Goal: Task Accomplishment & Management: Manage account settings

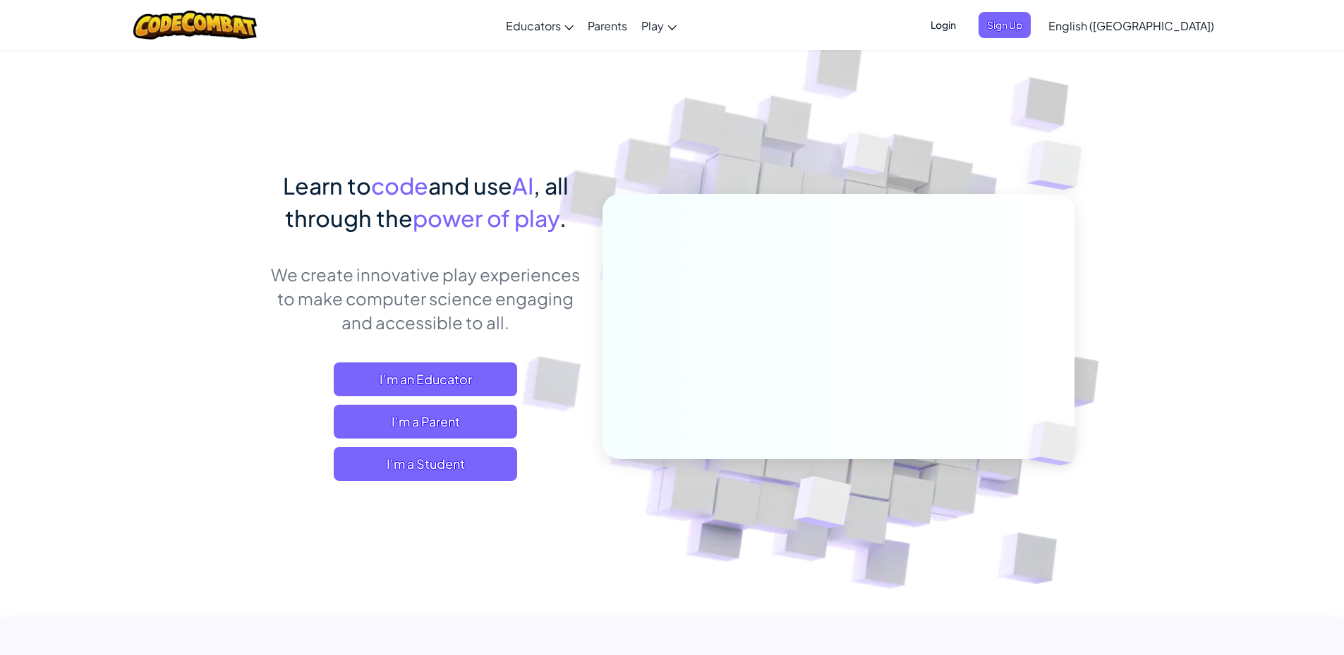
click at [964, 27] on span "Login" at bounding box center [943, 25] width 42 height 26
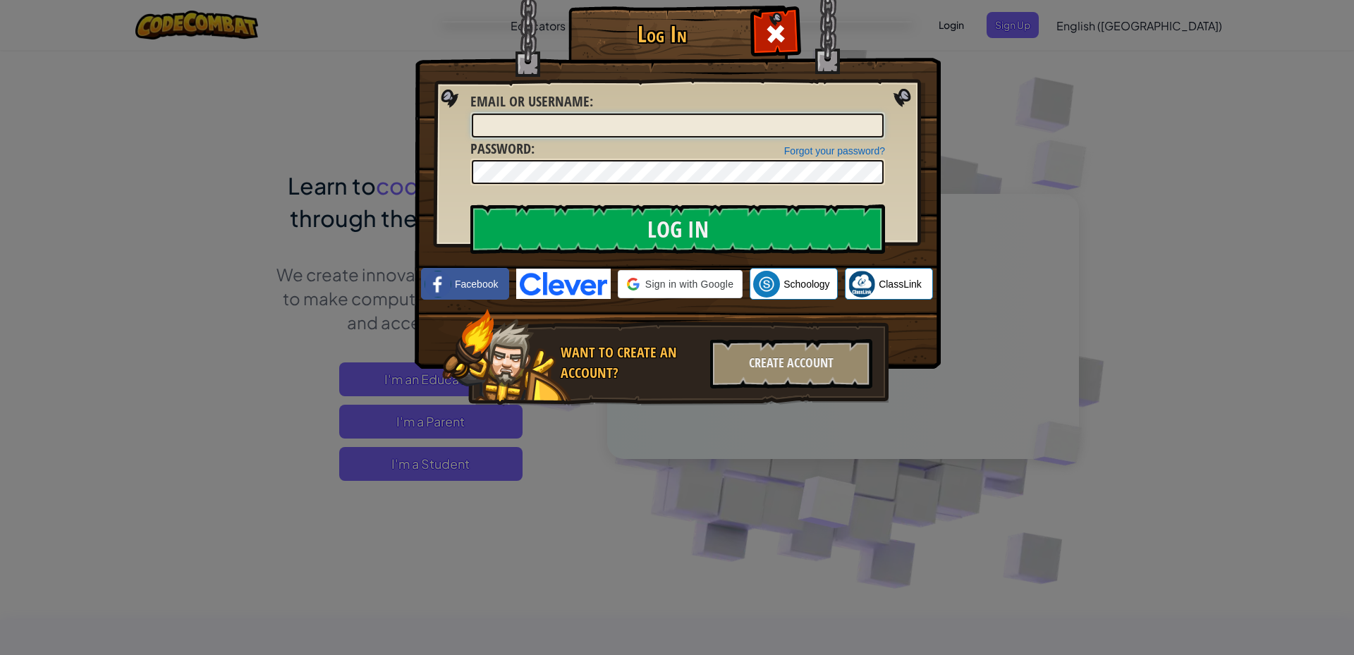
type input "MadisonK1708121"
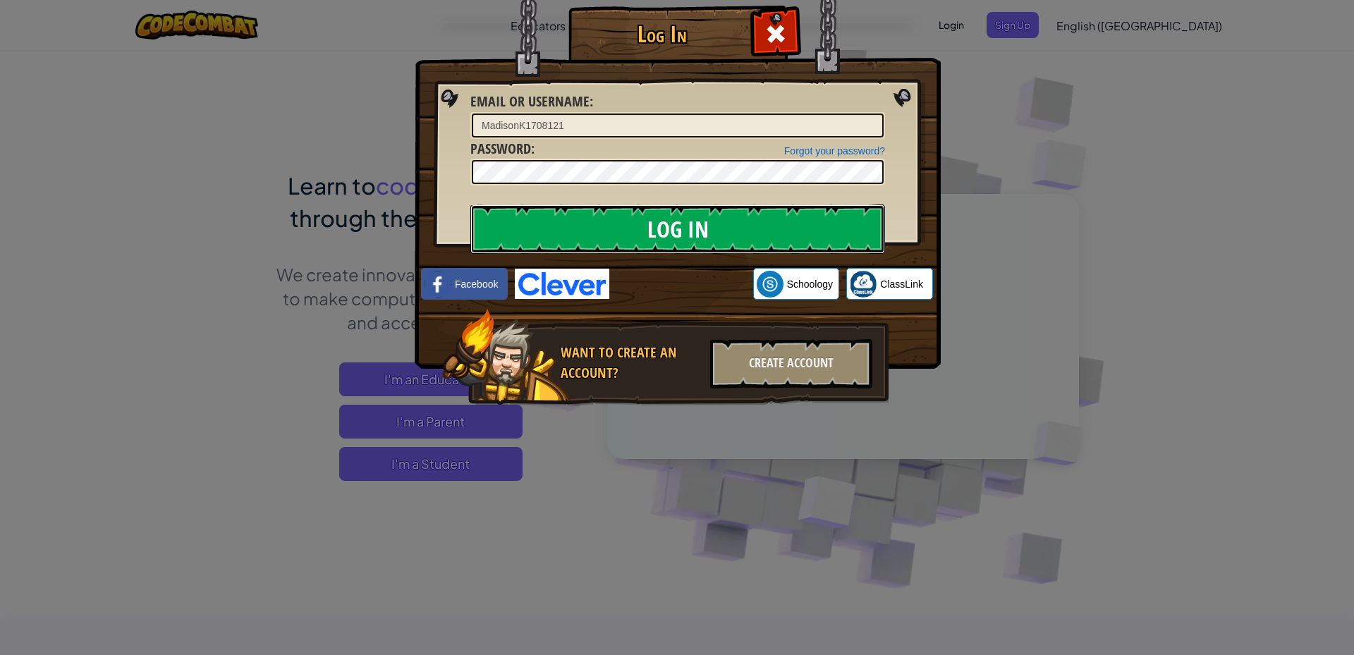
click at [662, 224] on input "Log In" at bounding box center [677, 229] width 415 height 49
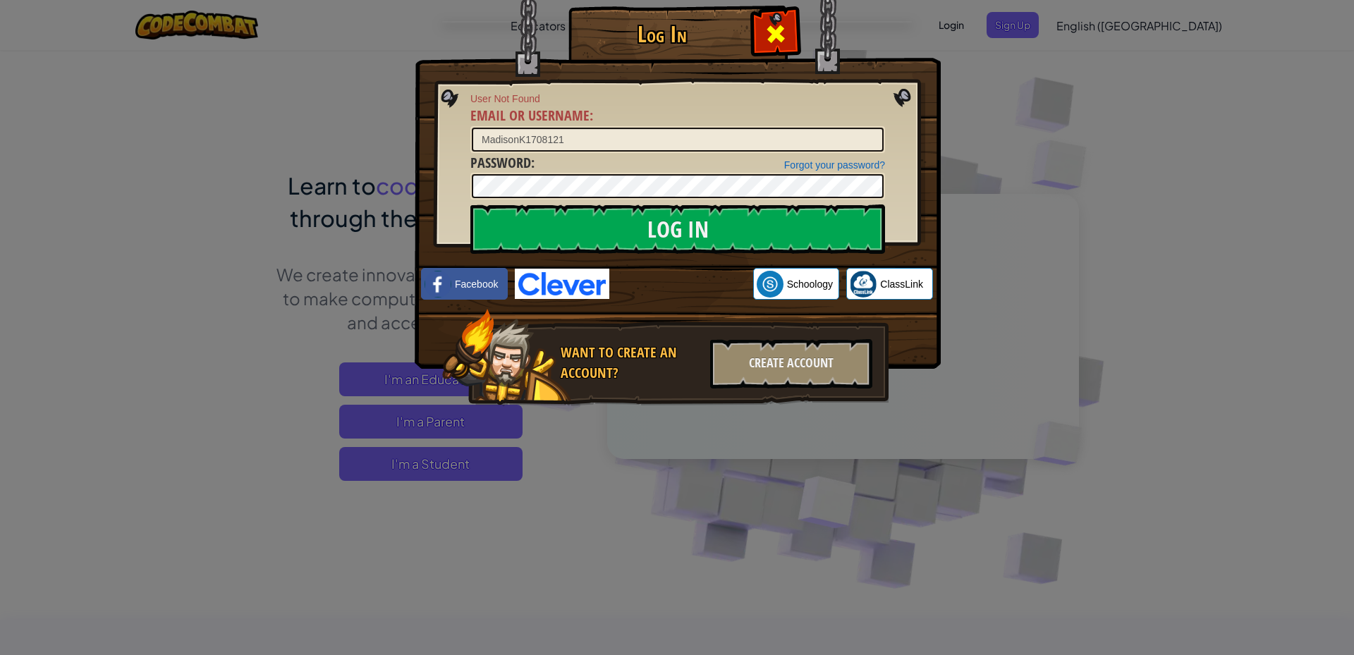
click at [780, 28] on span at bounding box center [776, 34] width 23 height 23
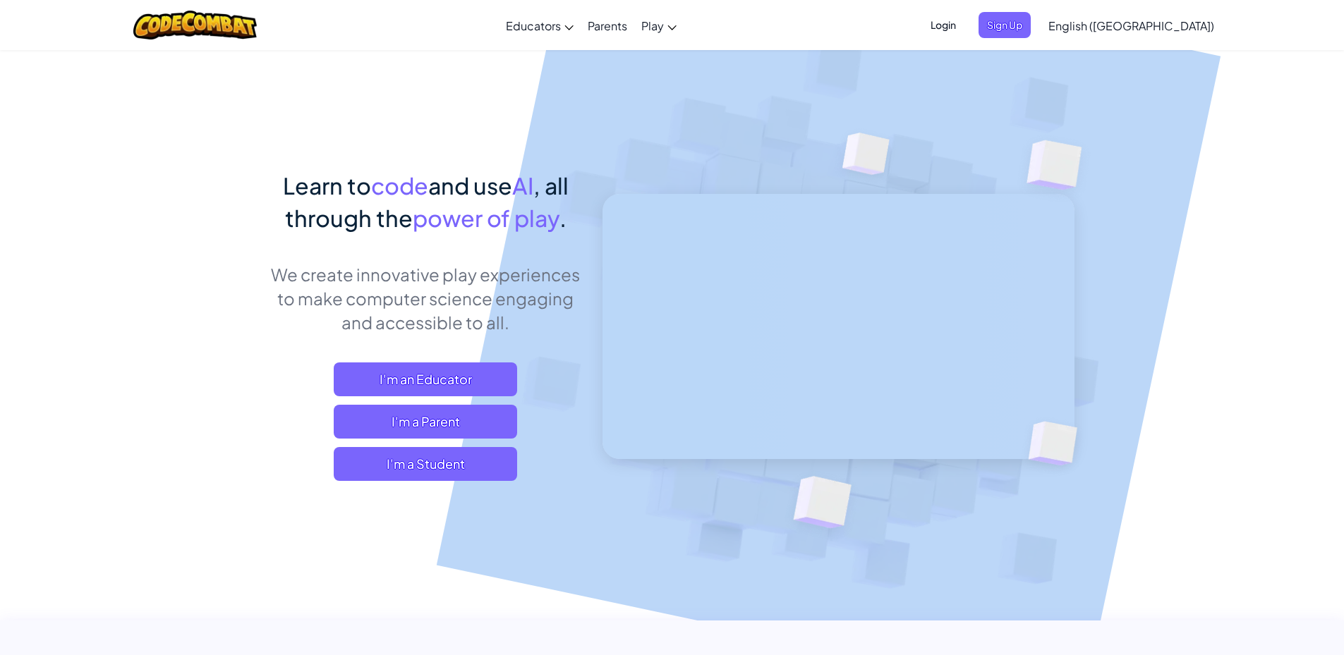
click at [964, 26] on span "Login" at bounding box center [943, 25] width 42 height 26
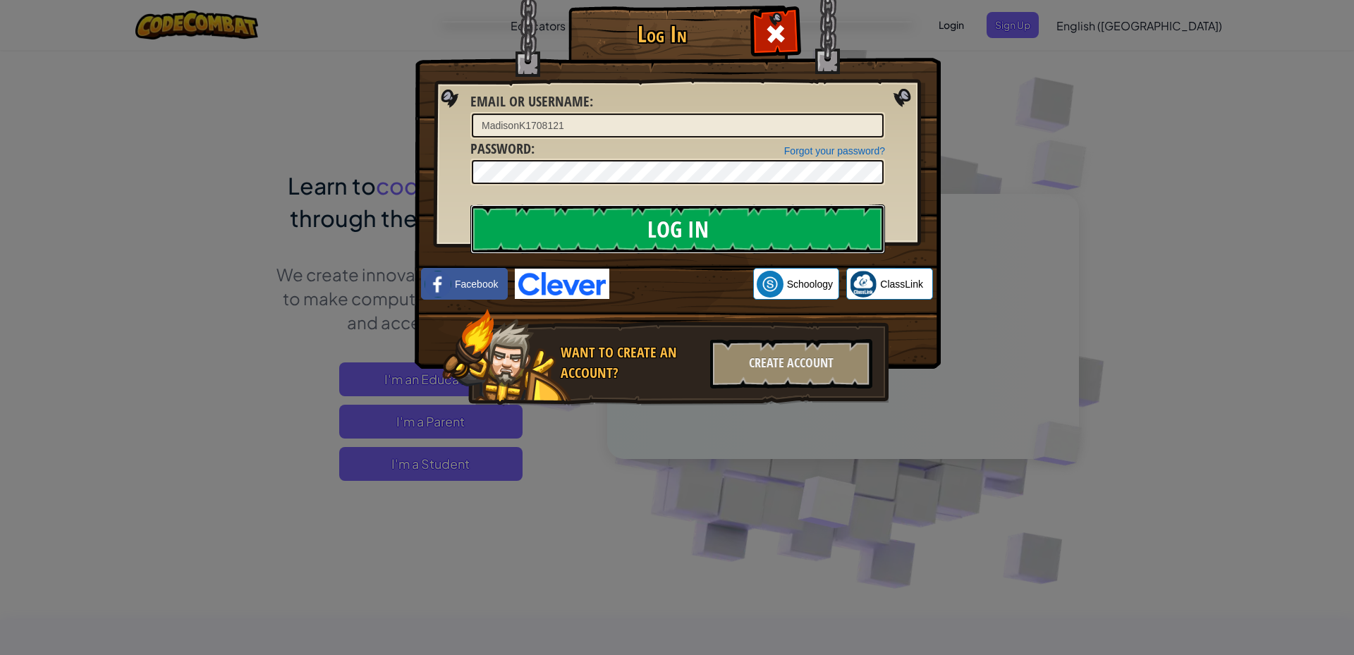
click at [667, 233] on input "Log In" at bounding box center [677, 229] width 415 height 49
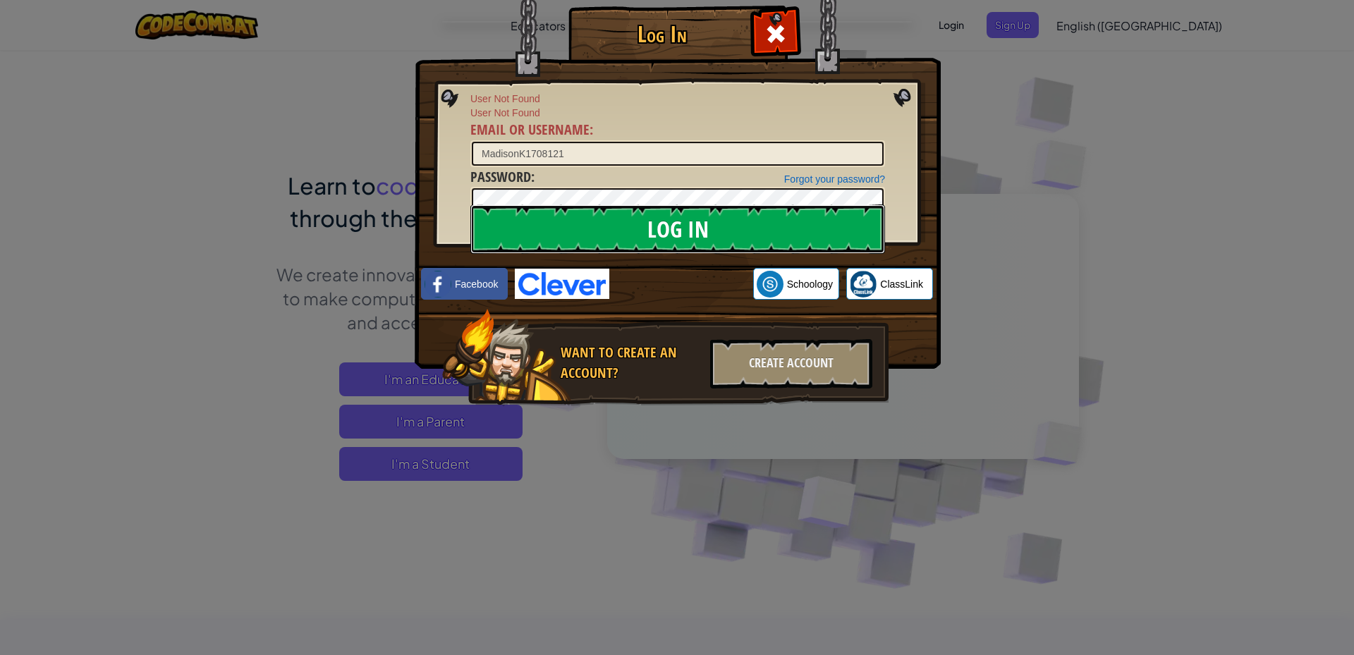
click at [667, 233] on input "Log In" at bounding box center [677, 229] width 415 height 49
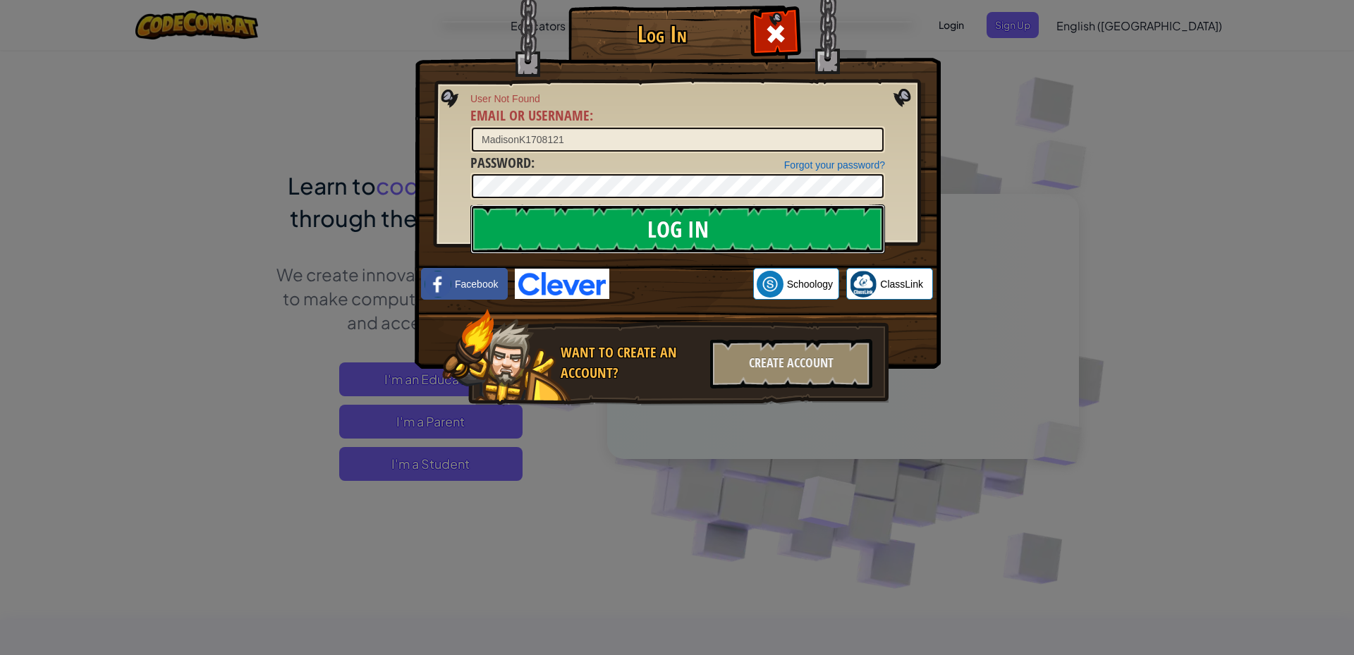
click at [667, 233] on input "Log In" at bounding box center [677, 229] width 415 height 49
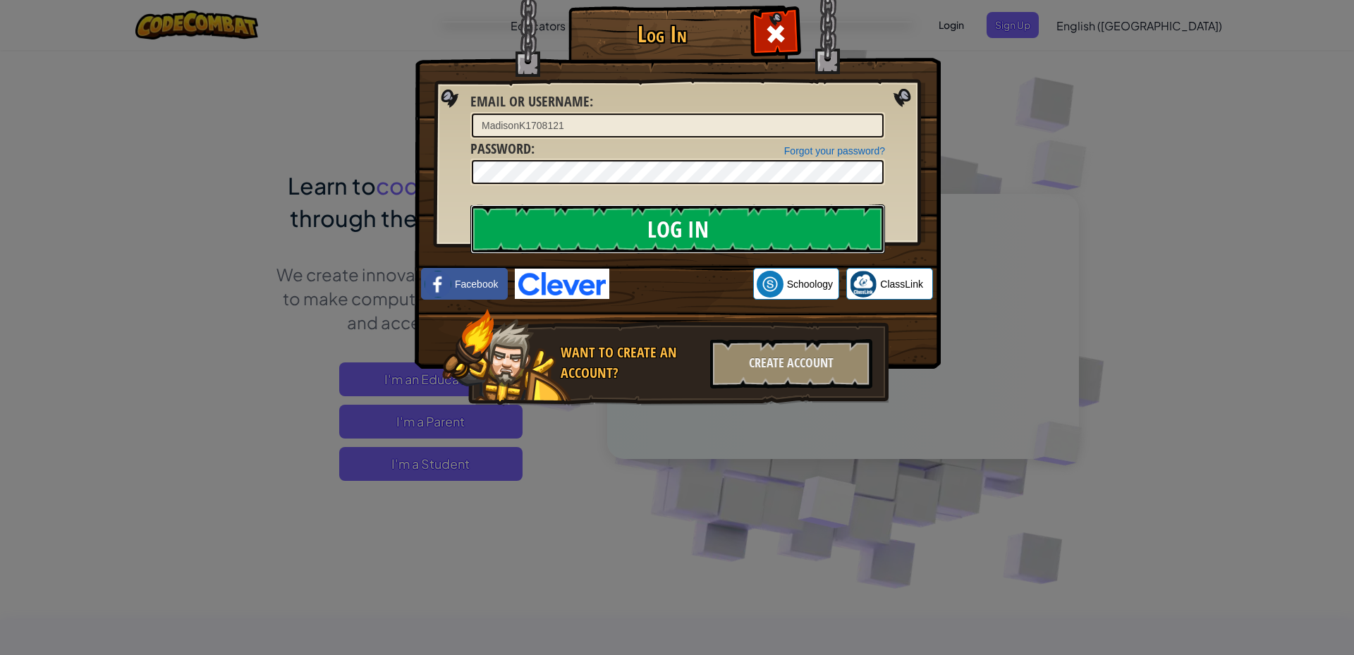
click at [667, 233] on input "Log In" at bounding box center [677, 229] width 415 height 49
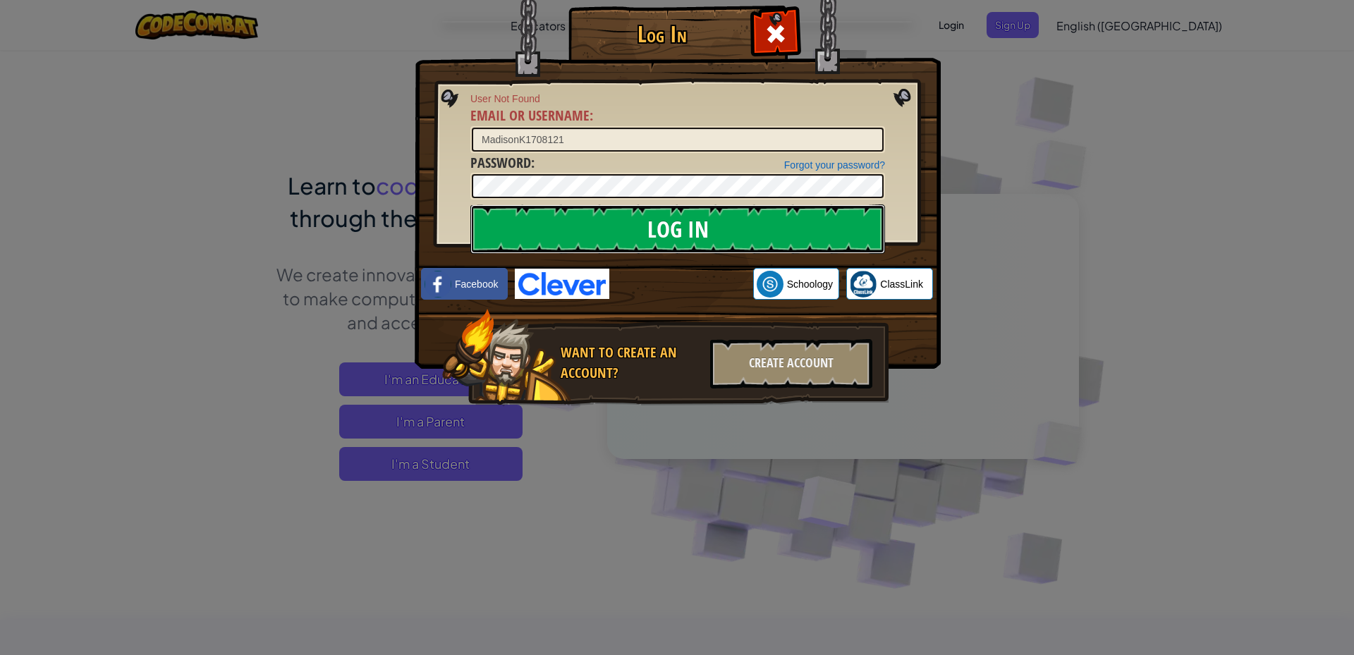
click at [667, 233] on input "Log In" at bounding box center [677, 229] width 415 height 49
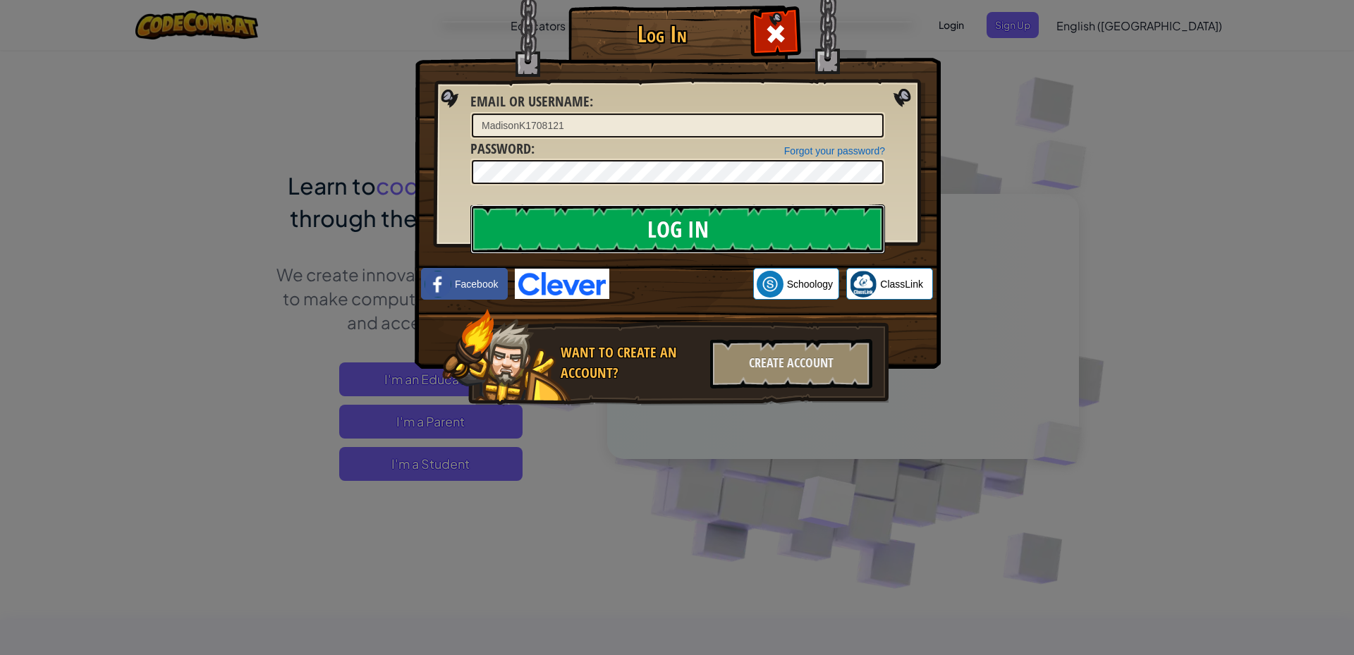
click at [667, 233] on input "Log In" at bounding box center [677, 229] width 415 height 49
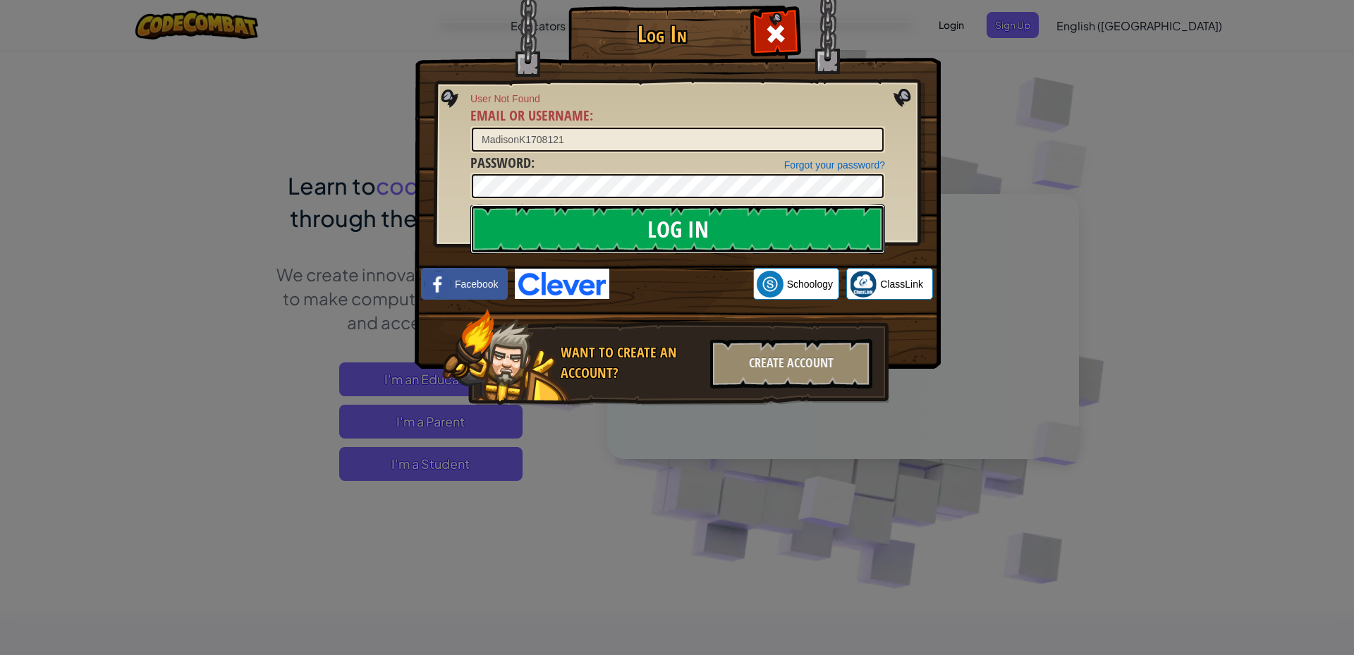
click at [667, 233] on input "Log In" at bounding box center [677, 229] width 415 height 49
click at [609, 165] on div "Forgot your password? Password :" at bounding box center [677, 176] width 415 height 47
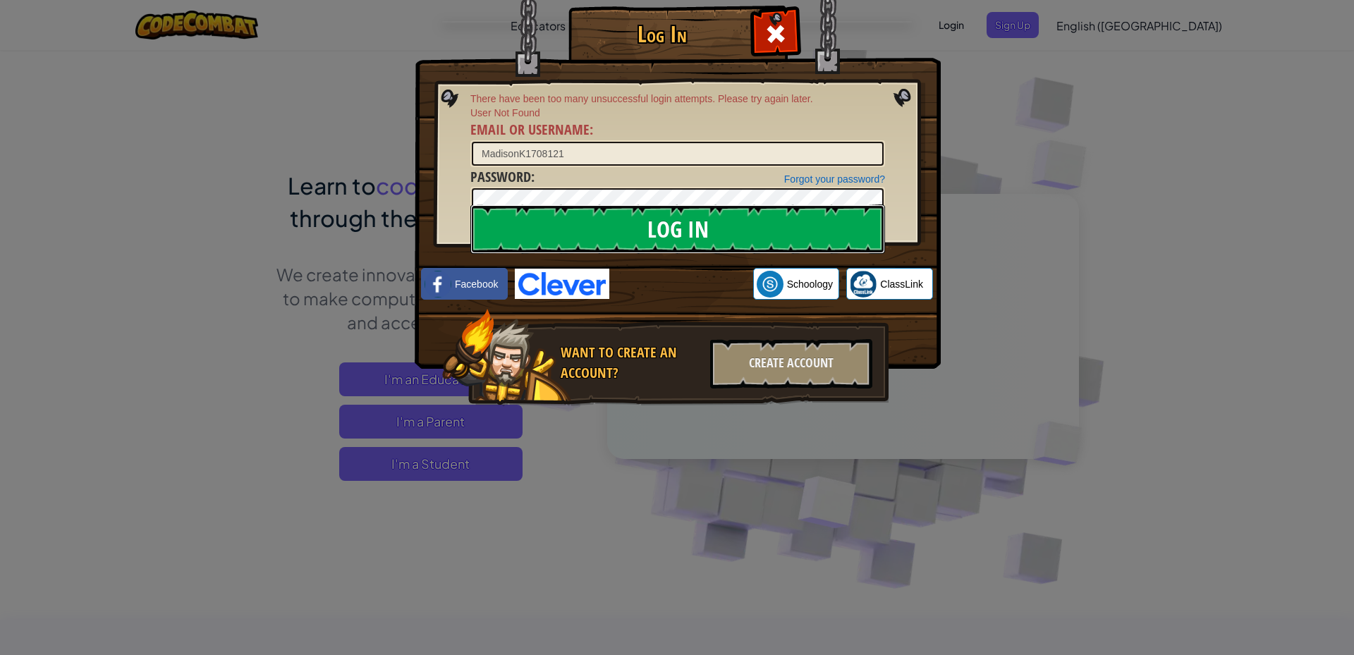
click at [619, 238] on input "Log In" at bounding box center [677, 229] width 415 height 49
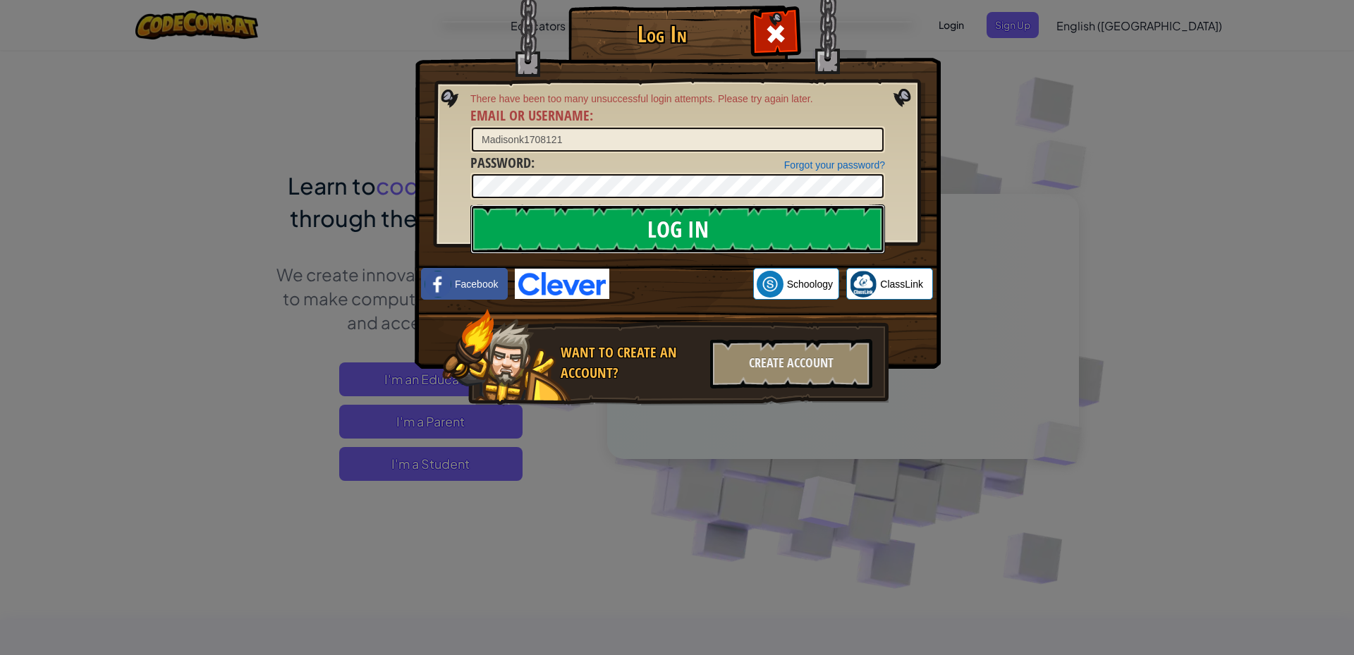
click at [643, 233] on input "Log In" at bounding box center [677, 229] width 415 height 49
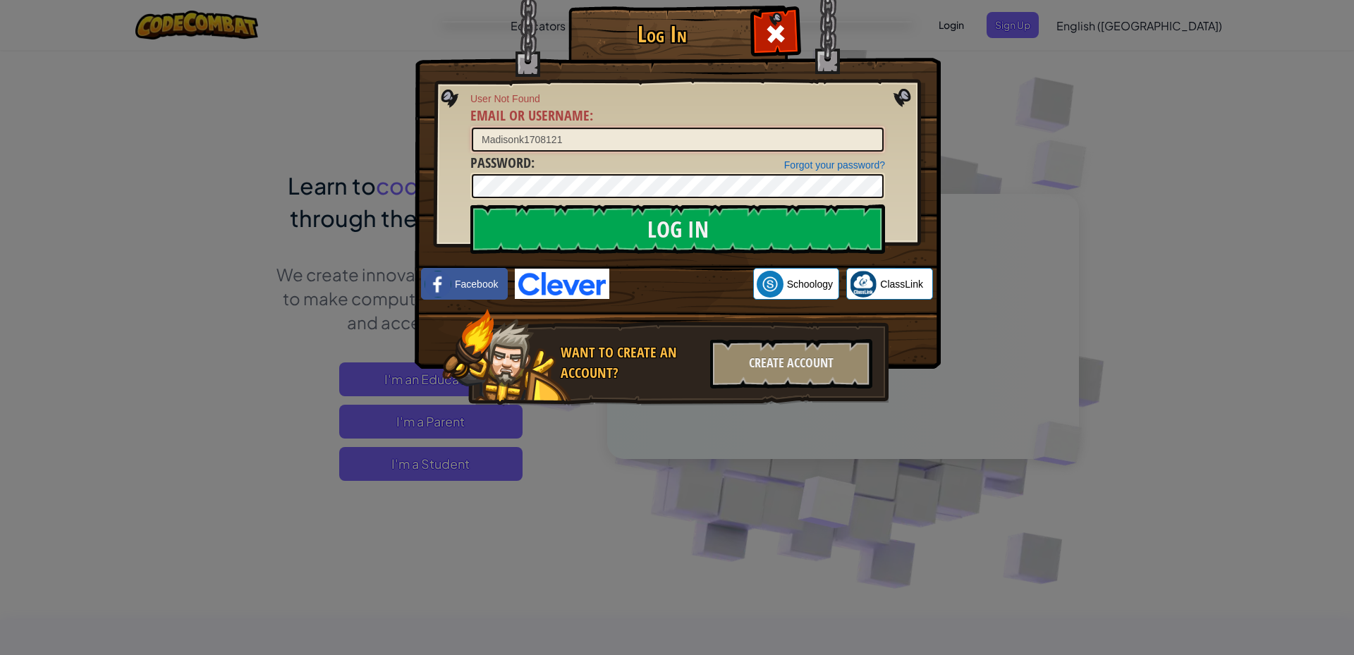
type input "MadisonK1708121"
click at [607, 230] on input "Log In" at bounding box center [677, 229] width 415 height 49
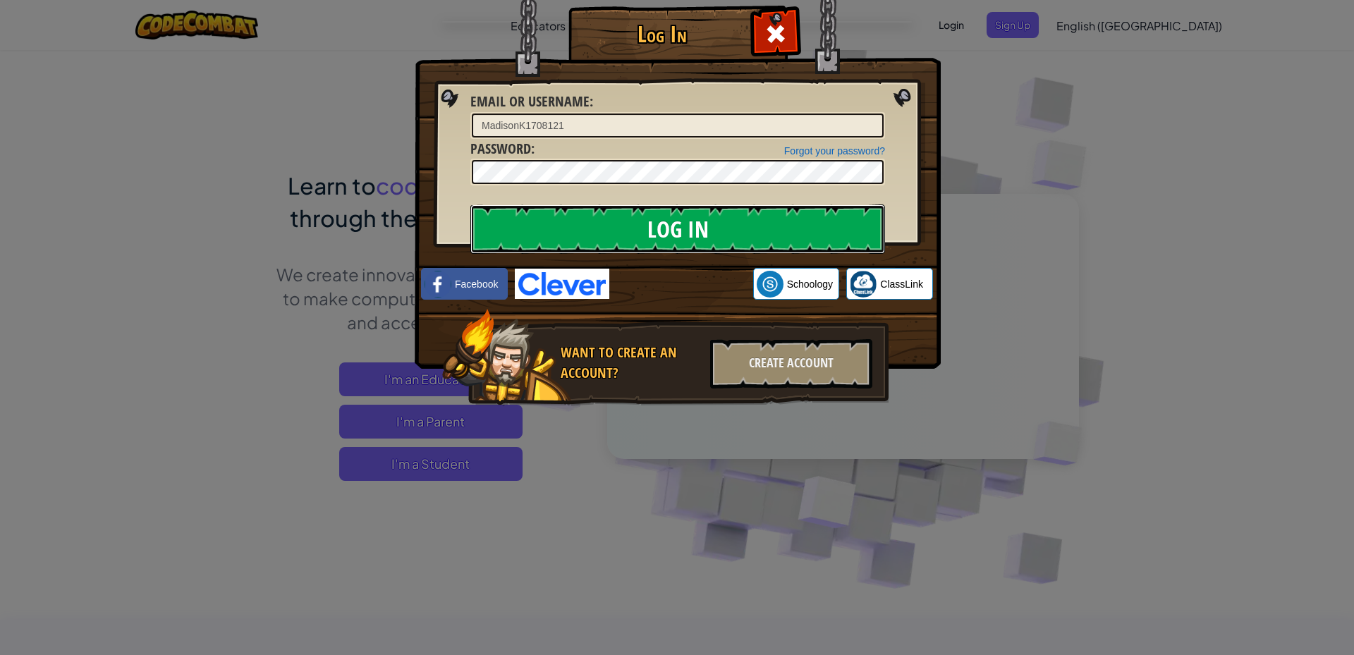
click at [607, 230] on input "Log In" at bounding box center [677, 229] width 415 height 49
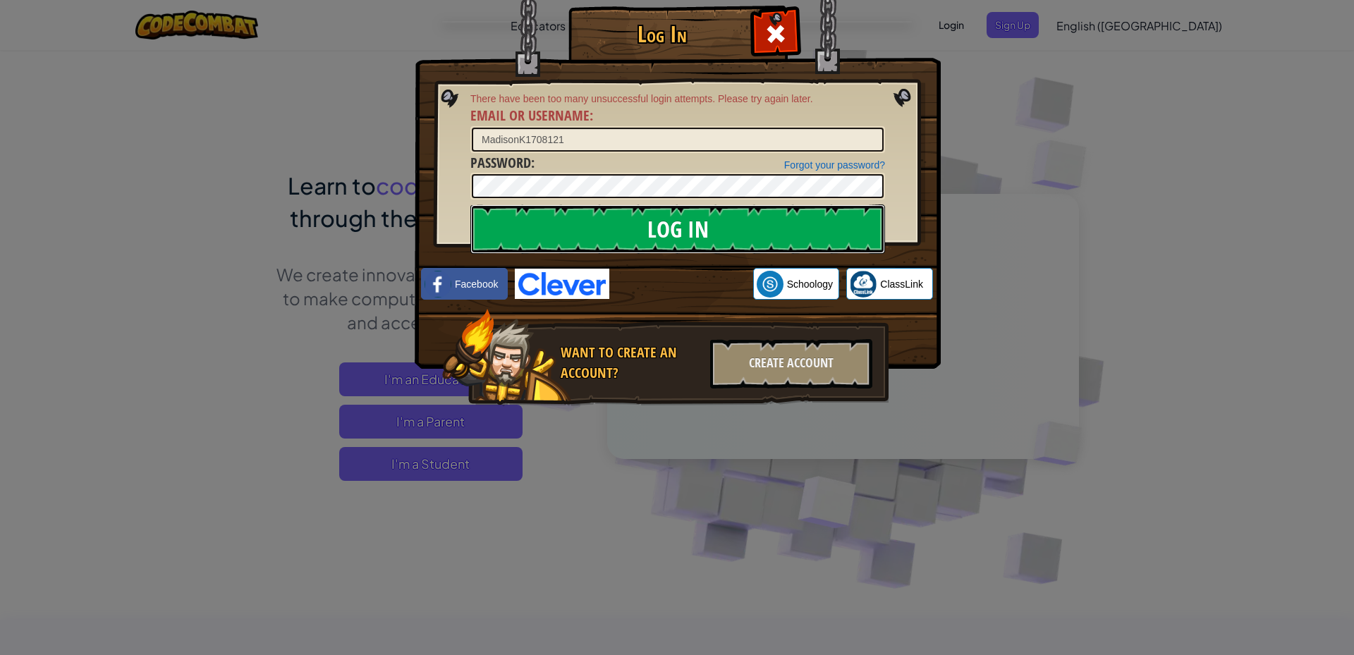
click at [607, 230] on input "Log In" at bounding box center [677, 229] width 415 height 49
click at [607, 231] on input "Log In" at bounding box center [677, 229] width 415 height 49
click at [619, 200] on form "There have been too many unsuccessful login attempts. Please try again later. E…" at bounding box center [677, 146] width 415 height 108
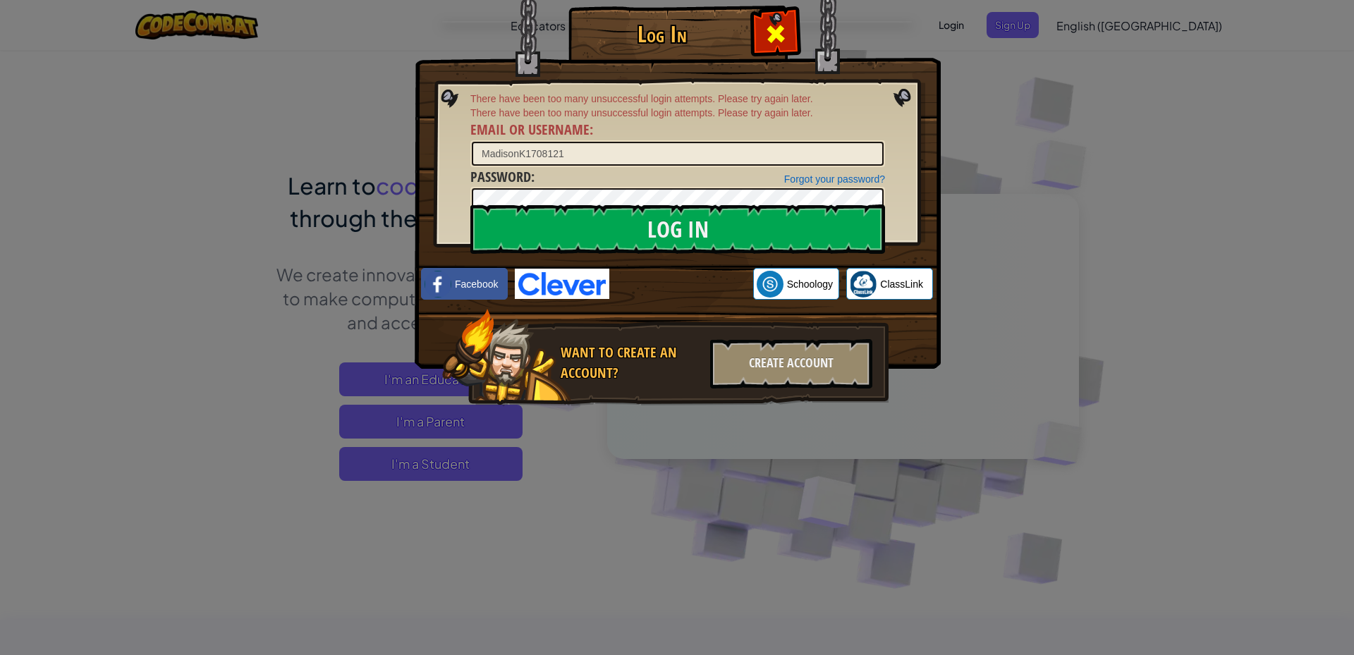
click at [780, 44] on span at bounding box center [776, 34] width 23 height 23
